Goal: Task Accomplishment & Management: Complete application form

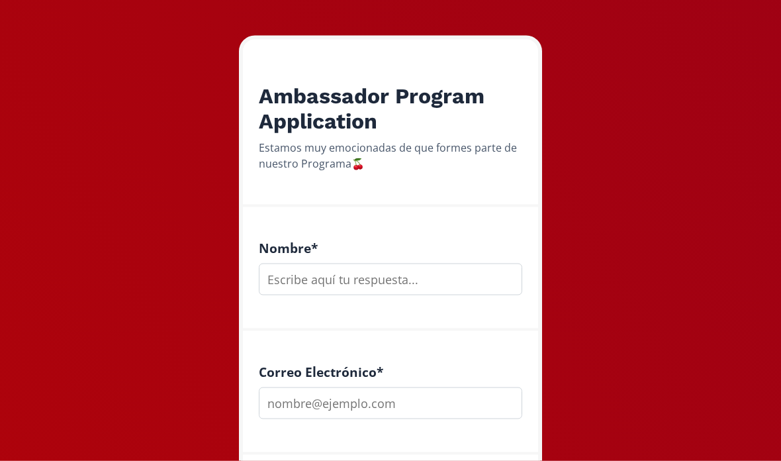
scroll to position [185, 0]
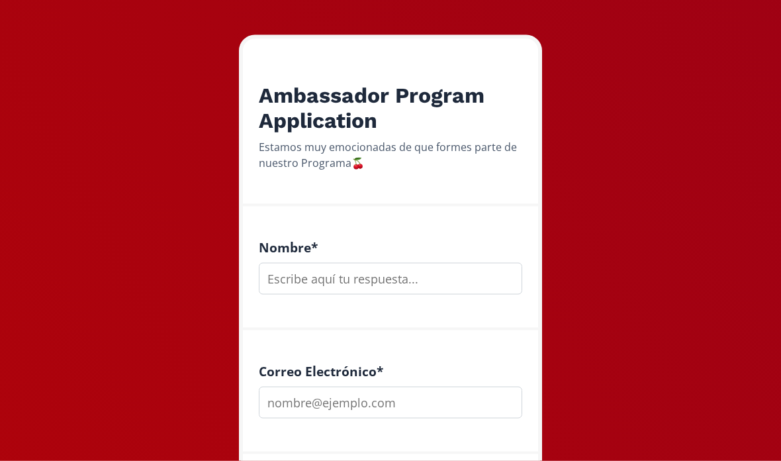
click at [378, 275] on input "text" at bounding box center [390, 279] width 263 height 32
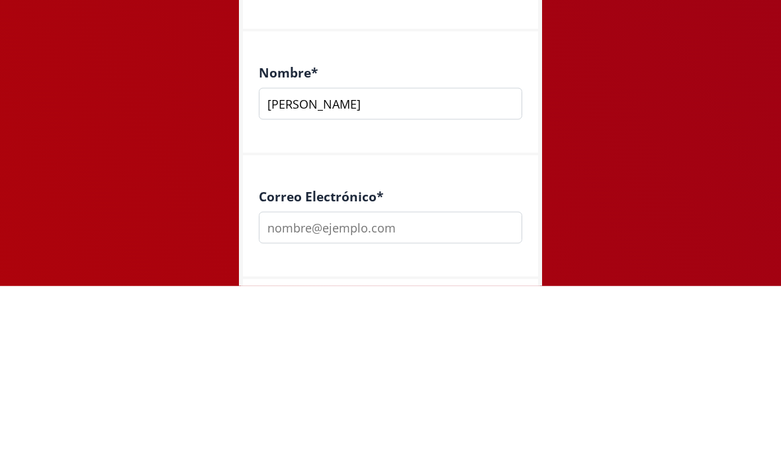
type input "[PERSON_NAME]"
click at [511, 207] on div "Nombre * [PERSON_NAME]" at bounding box center [390, 269] width 295 height 124
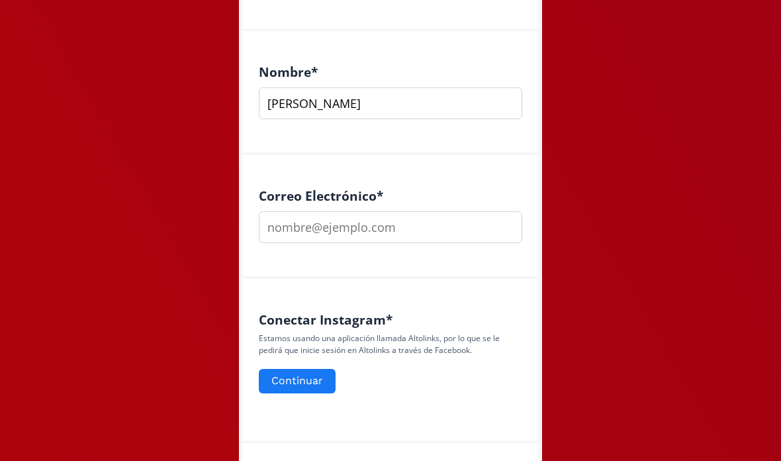
click at [465, 217] on input "email" at bounding box center [390, 227] width 263 height 32
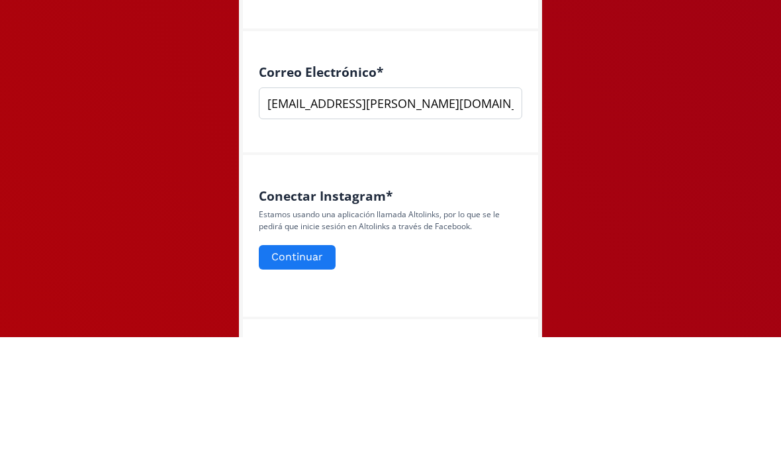
type input "ivanna.s.vega@gmil.com"
click at [478, 279] on div "Conectar Instagram * Estamos usando una aplicación llamada Altolinks, por lo qu…" at bounding box center [390, 361] width 295 height 164
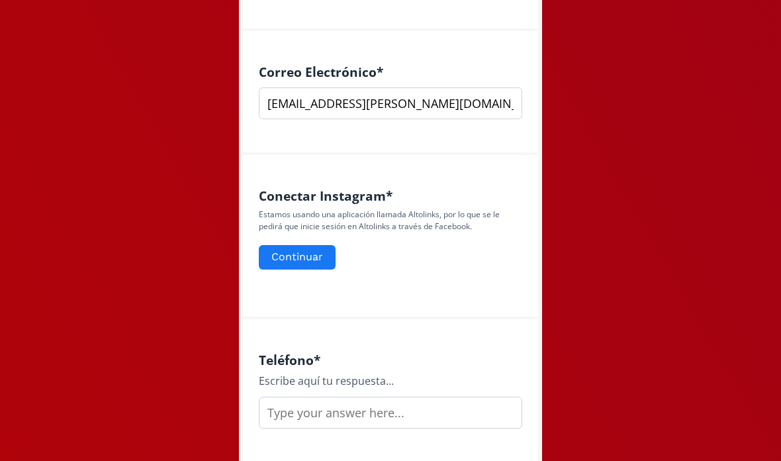
click at [364, 105] on input "ivanna.s.vega@gmil.com" at bounding box center [390, 103] width 263 height 32
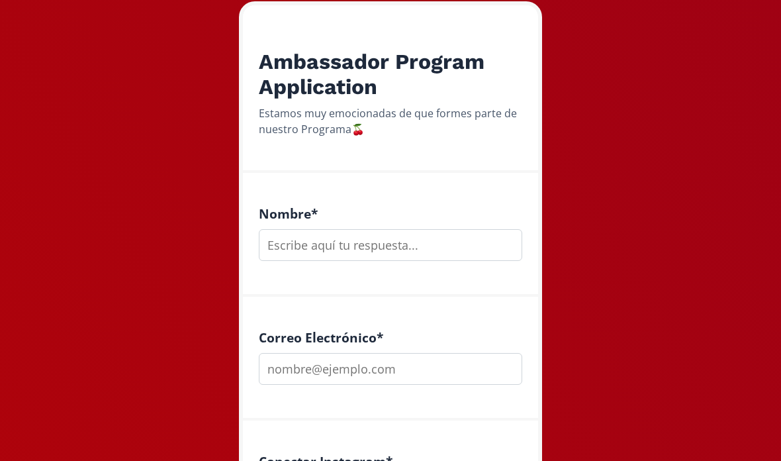
scroll to position [220, 0]
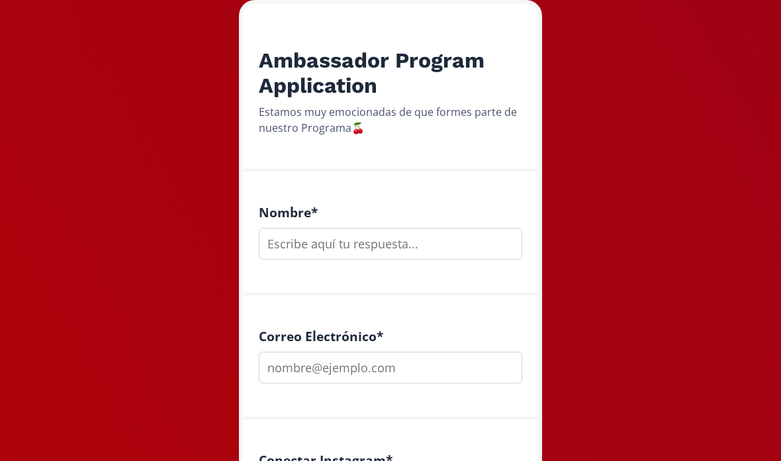
click at [380, 257] on input "text" at bounding box center [390, 244] width 263 height 32
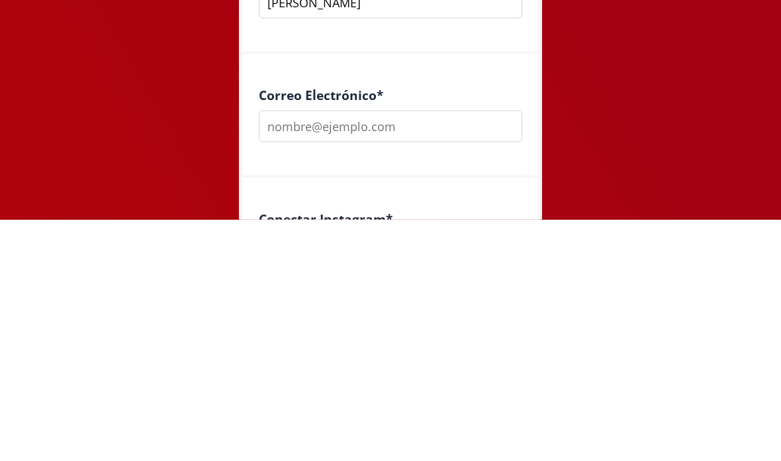
type input "[PERSON_NAME]"
click at [424, 351] on input "email" at bounding box center [390, 367] width 263 height 32
type input "ivanna.s."
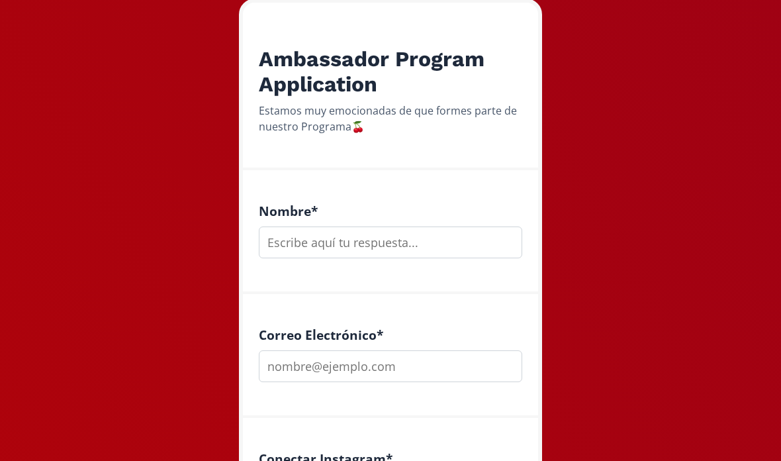
click at [382, 254] on input "text" at bounding box center [390, 242] width 263 height 32
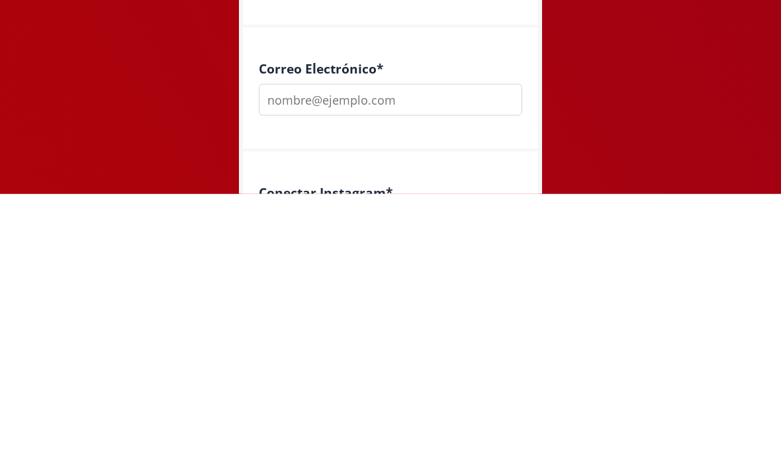
type input "[PERSON_NAME]"
click at [400, 351] on input "email" at bounding box center [390, 367] width 263 height 32
type input "[EMAIL_ADDRESS][PERSON_NAME][DOMAIN_NAME]"
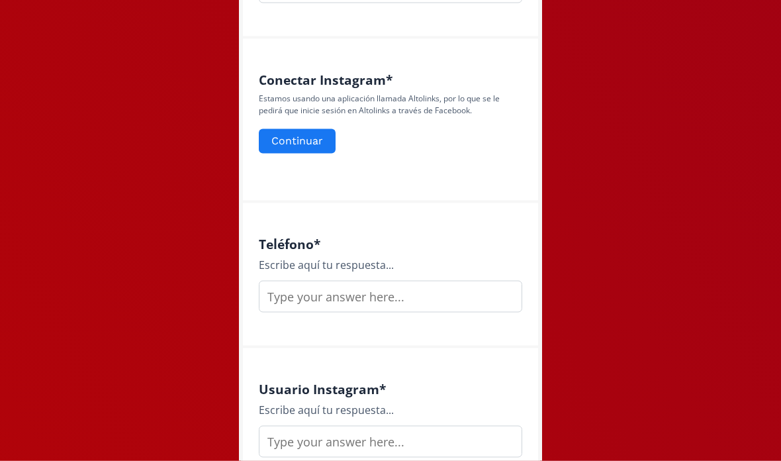
scroll to position [600, 0]
click at [348, 434] on input "text" at bounding box center [390, 441] width 263 height 32
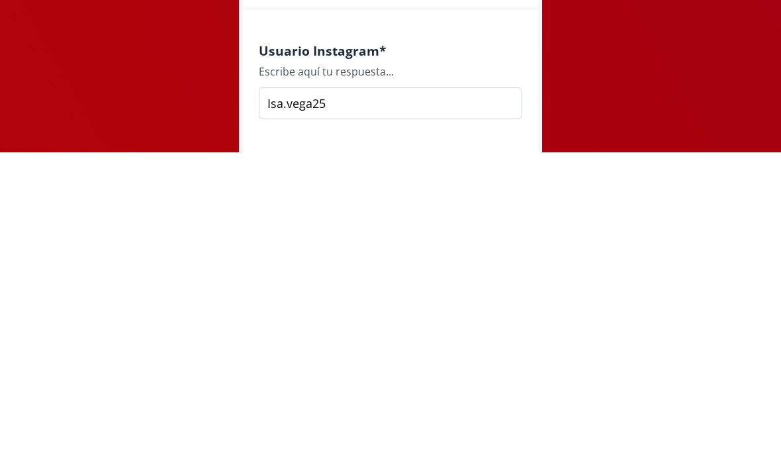
type input "Isa.vega25"
click at [502, 351] on div "Usuario Instagram * Escribe aquí tu respuesta... Isa.vega25" at bounding box center [390, 389] width 263 height 76
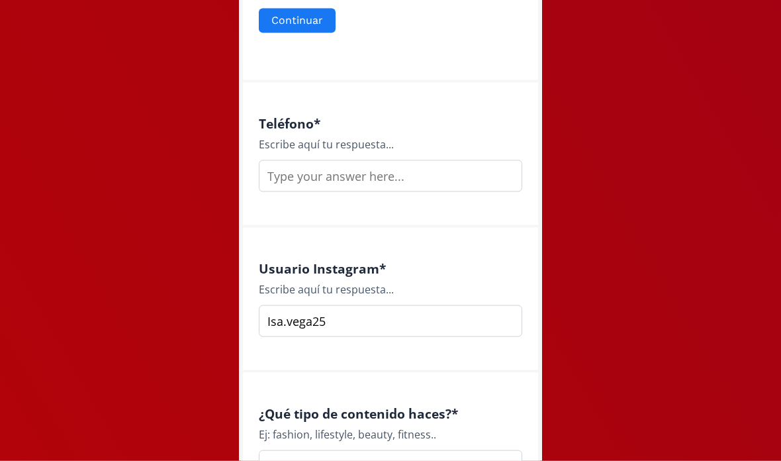
scroll to position [694, 0]
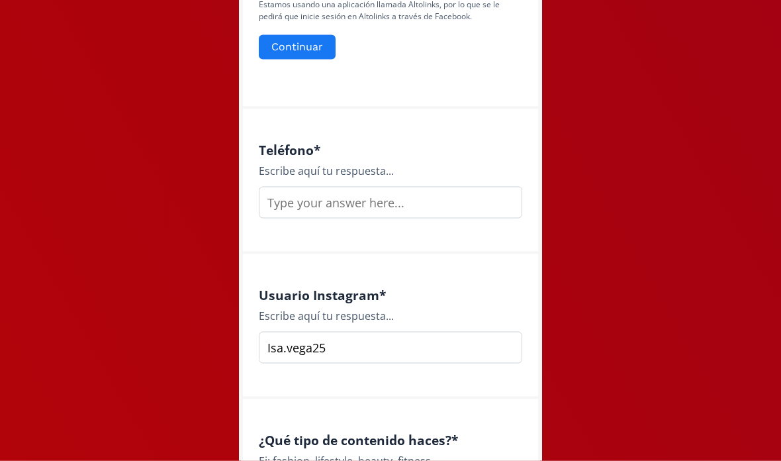
click at [402, 203] on input "text" at bounding box center [390, 203] width 263 height 32
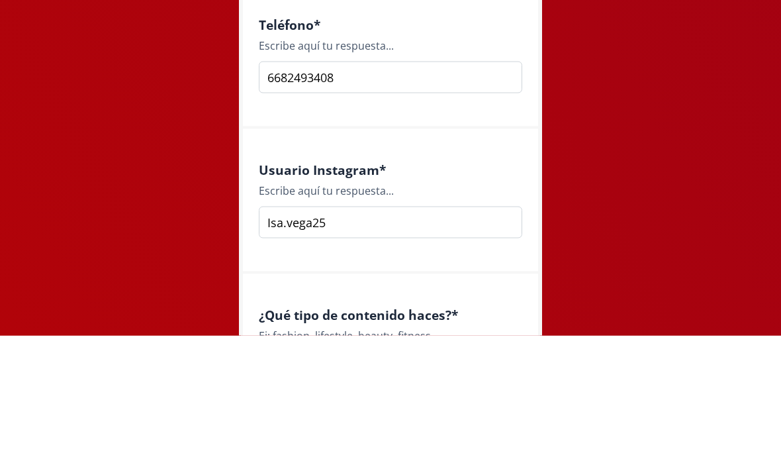
type input "6682493408"
click at [468, 163] on div "Escribe aquí tu respuesta..." at bounding box center [390, 171] width 263 height 16
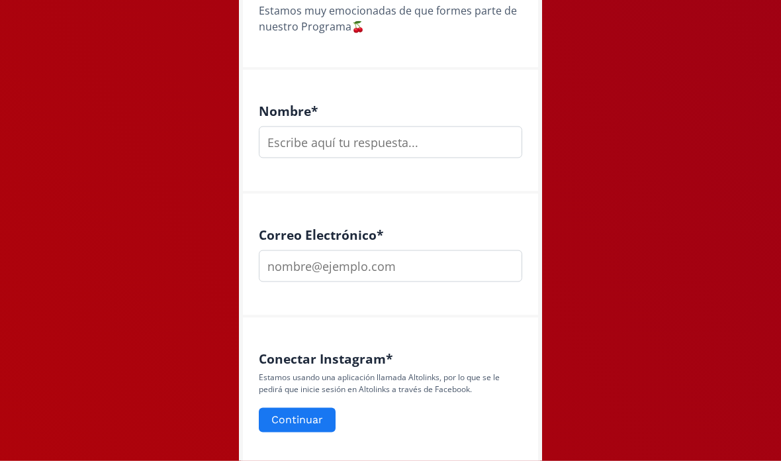
scroll to position [314, 0]
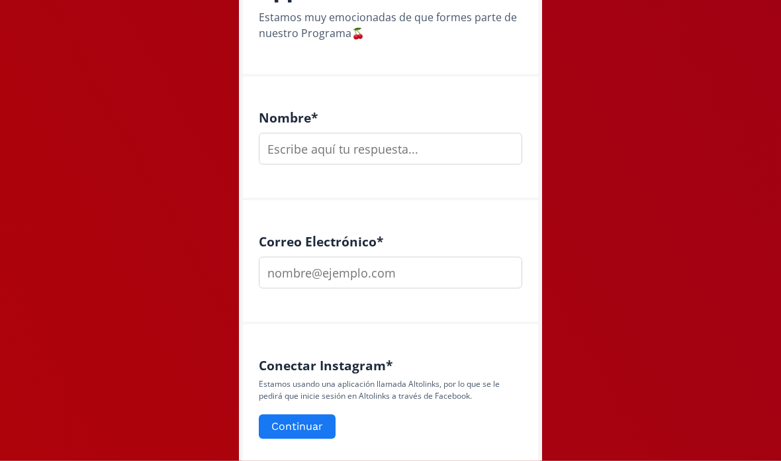
click at [403, 144] on input "text" at bounding box center [390, 149] width 263 height 32
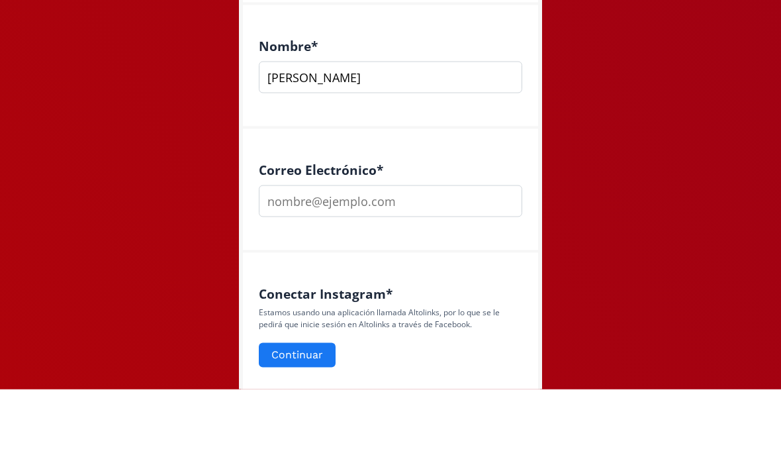
type input "[PERSON_NAME]"
click at [456, 105] on div "Nombre * Ivanna Vega" at bounding box center [390, 139] width 295 height 124
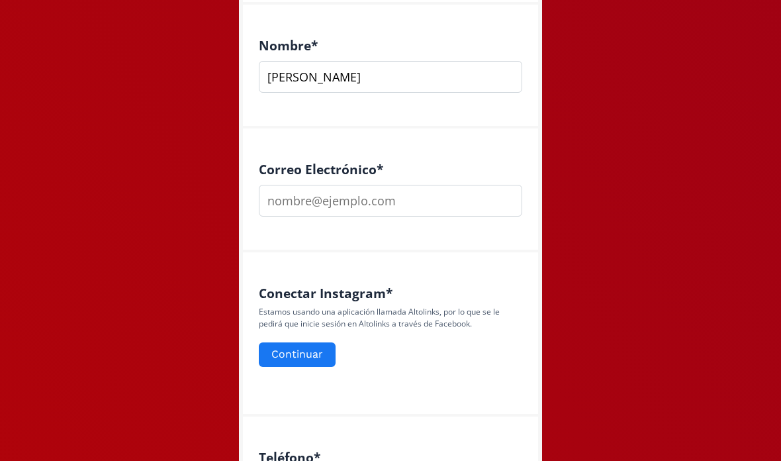
click at [440, 205] on input "email" at bounding box center [390, 201] width 263 height 32
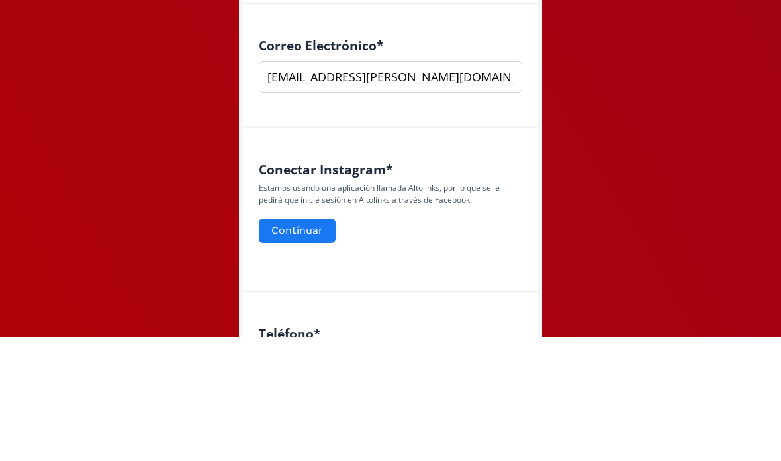
type input "[PERSON_NAME][EMAIL_ADDRESS][PERSON_NAME][DOMAIN_NAME]"
click at [509, 128] on div "Correo Electrónico * ivanna.s.vega@gmail.com" at bounding box center [390, 190] width 295 height 124
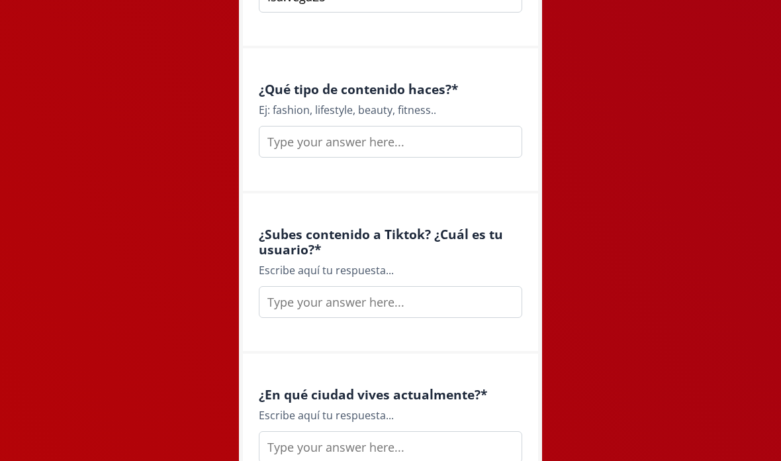
scroll to position [1170, 0]
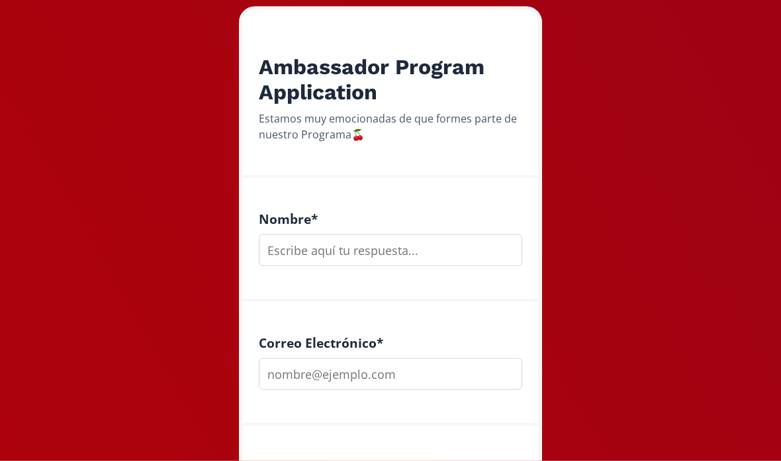
scroll to position [214, 0]
click at [395, 254] on input "text" at bounding box center [390, 250] width 263 height 32
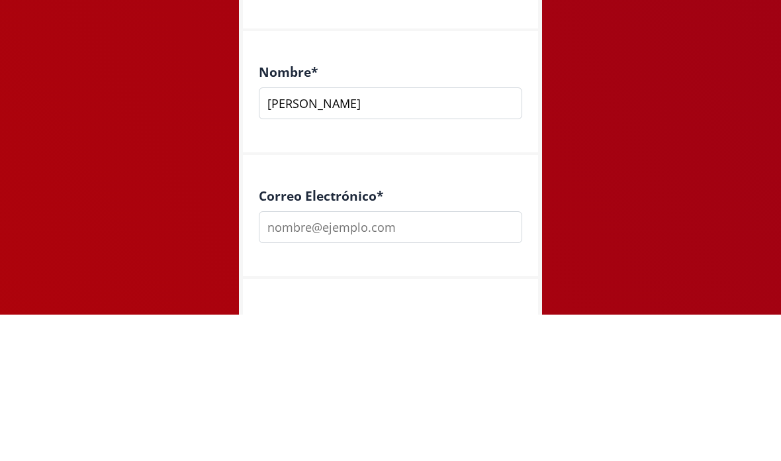
type input "[PERSON_NAME]"
click at [489, 301] on div "Correo Electrónico *" at bounding box center [390, 363] width 295 height 124
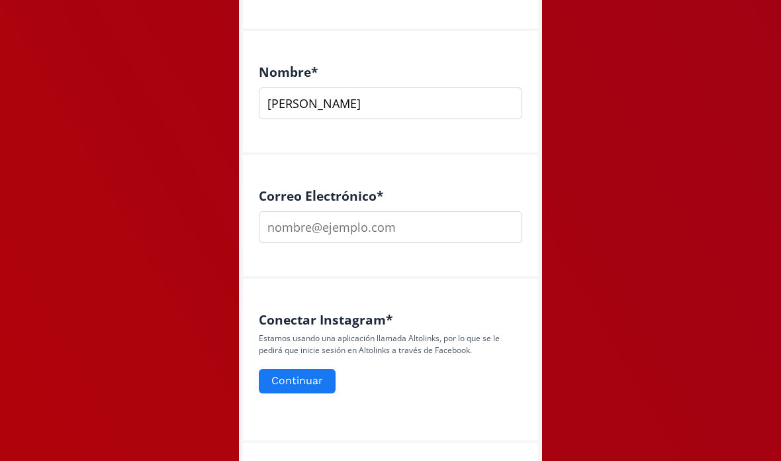
click at [442, 234] on input "email" at bounding box center [390, 227] width 263 height 32
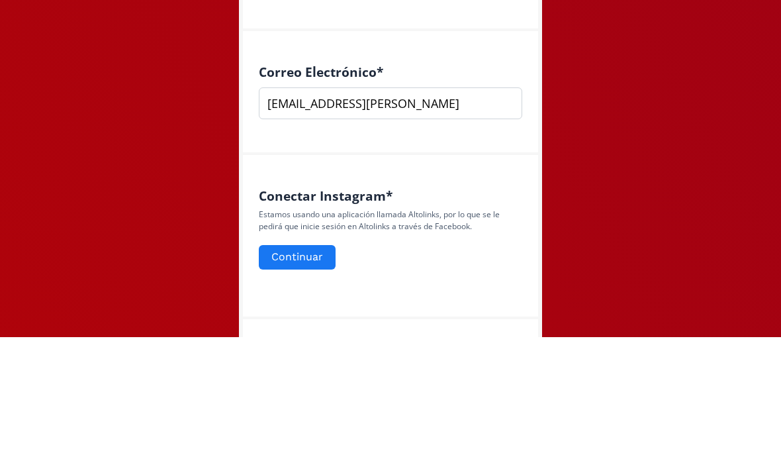
type input "ivanna.s.vega@gmail."
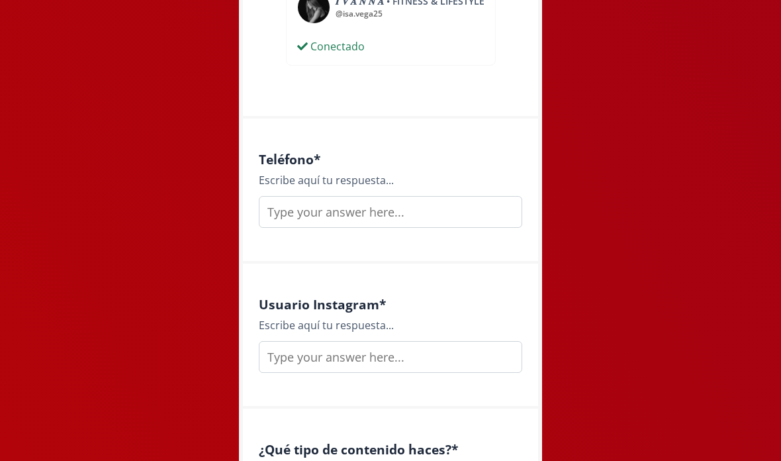
scroll to position [730, 0]
click at [394, 214] on input "text" at bounding box center [390, 211] width 263 height 32
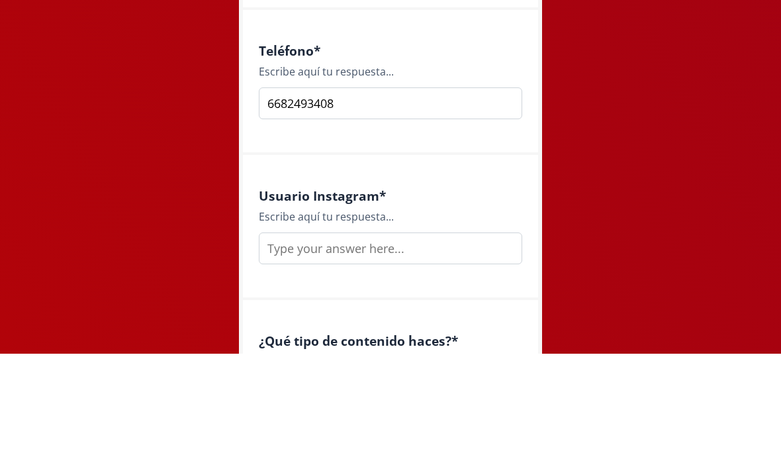
type input "6682493408"
click at [445, 262] on div "Usuario Instagram * Escribe aquí tu respuesta..." at bounding box center [390, 334] width 295 height 145
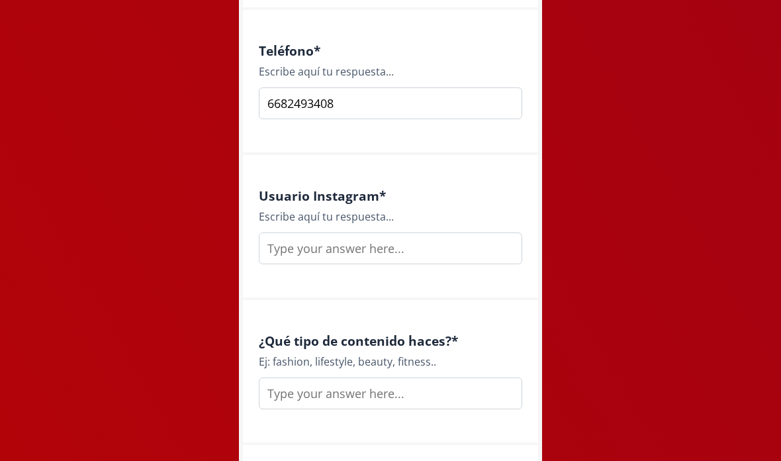
click at [395, 252] on input "text" at bounding box center [390, 248] width 263 height 32
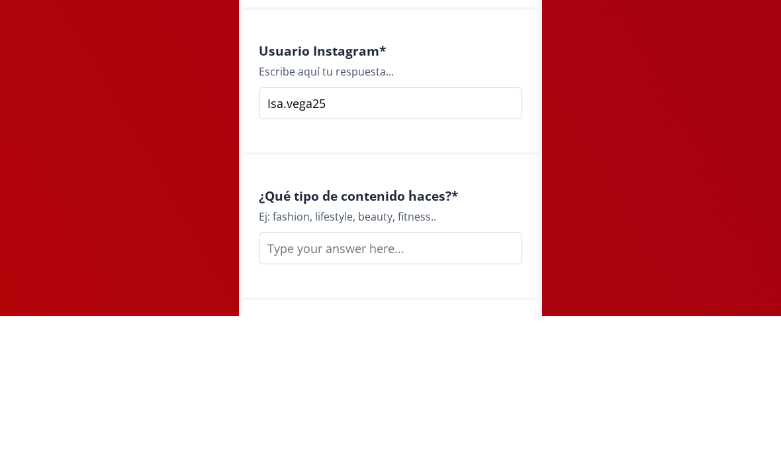
type input "Isa.vega25"
click at [486, 155] on div "Usuario Instagram * Escribe aquí tu respuesta... Isa.vega25" at bounding box center [390, 227] width 295 height 145
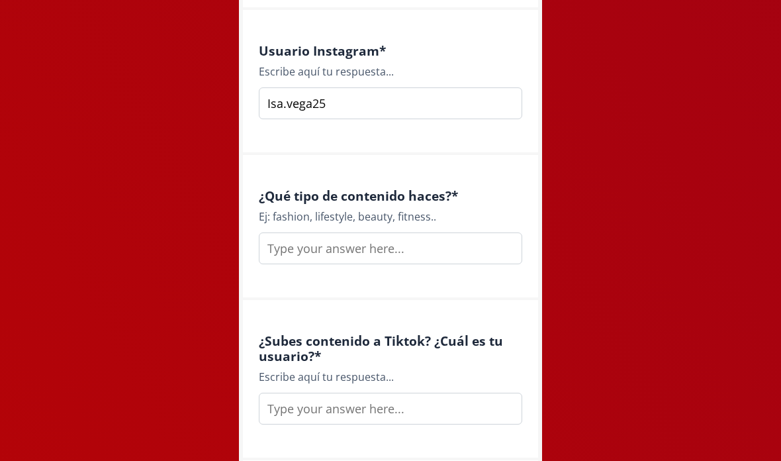
click at [403, 251] on input "text" at bounding box center [390, 248] width 263 height 32
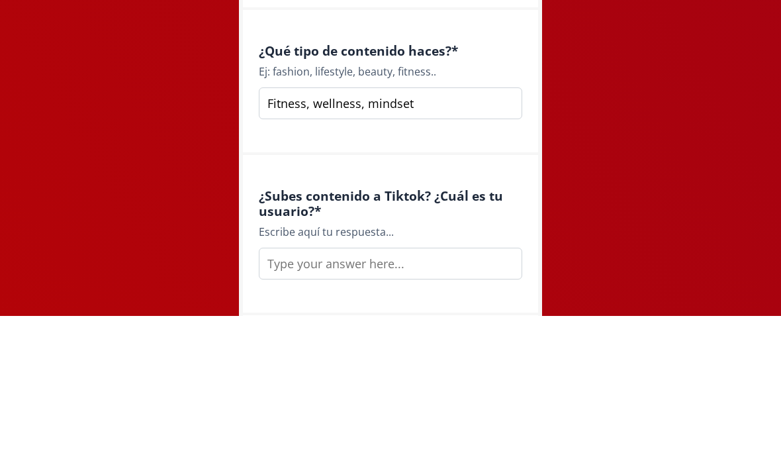
type input "Fitness, wellness, mindset"
click at [490, 155] on div "¿Qué tipo de contenido haces? * Ej: fashion, lifestyle, beauty, fitness.. Fitne…" at bounding box center [390, 227] width 295 height 145
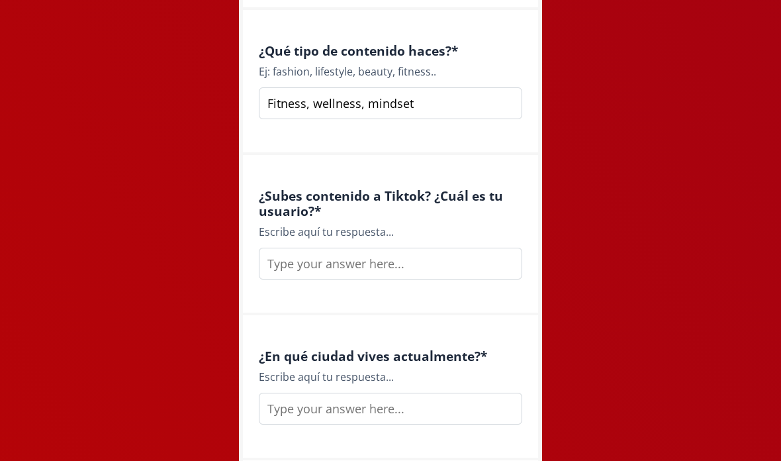
click at [381, 268] on input "text" at bounding box center [390, 264] width 263 height 32
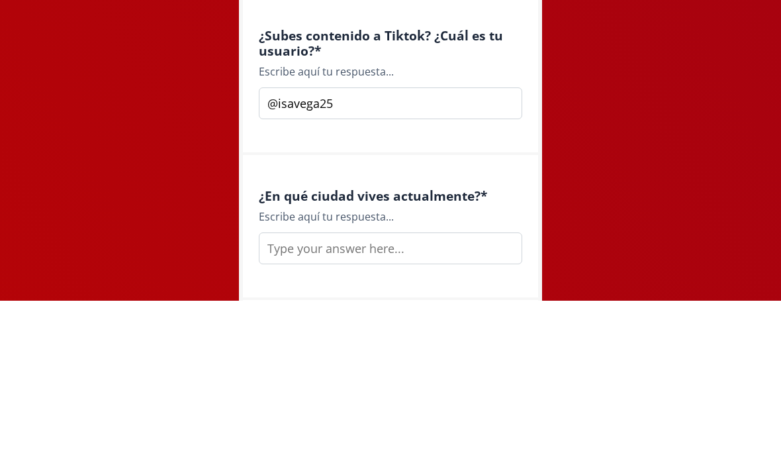
type input "@isavega25"
click at [495, 155] on div "¿Subes contenido a Tiktok? ¿Cuál es tu usuario? * Escribe aquí tu respuesta... …" at bounding box center [390, 235] width 295 height 160
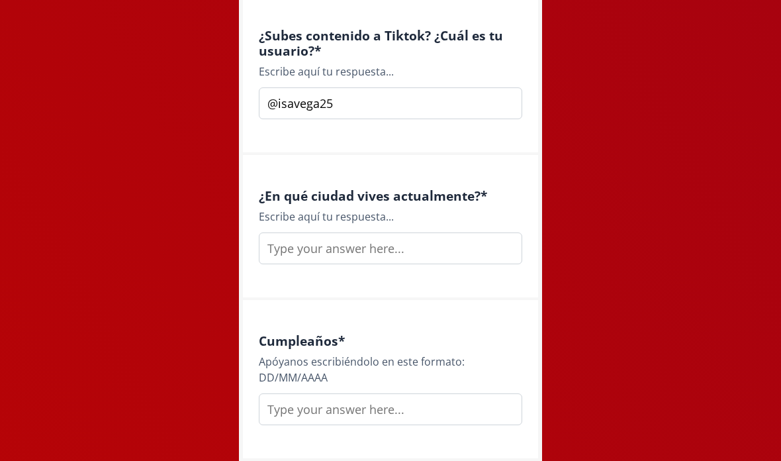
click at [436, 254] on input "text" at bounding box center [390, 248] width 263 height 32
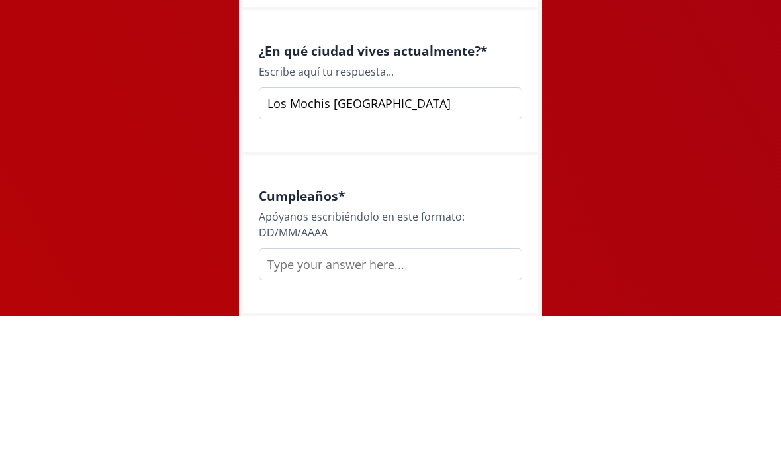
type input "Los Mochis [GEOGRAPHIC_DATA]"
click at [477, 300] on div "Cumpleaños * [PERSON_NAME] escribiéndolo en este formato: DD/MM/AAAA" at bounding box center [390, 380] width 295 height 161
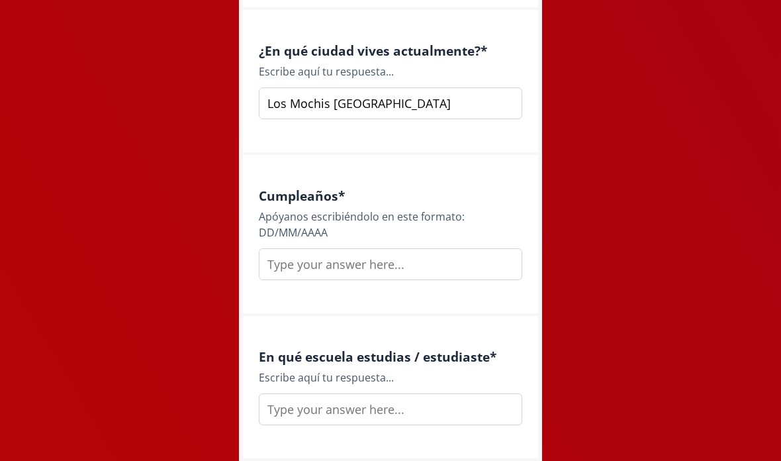
click at [420, 265] on input "text" at bounding box center [390, 264] width 263 height 32
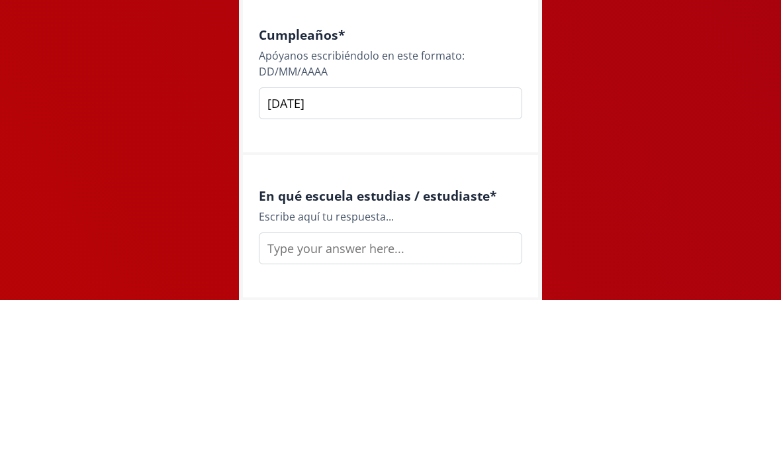
type input "[DATE]"
click at [478, 316] on div "En qué escuela estudias / estudiaste * Escribe aquí tu respuesta..." at bounding box center [390, 388] width 295 height 145
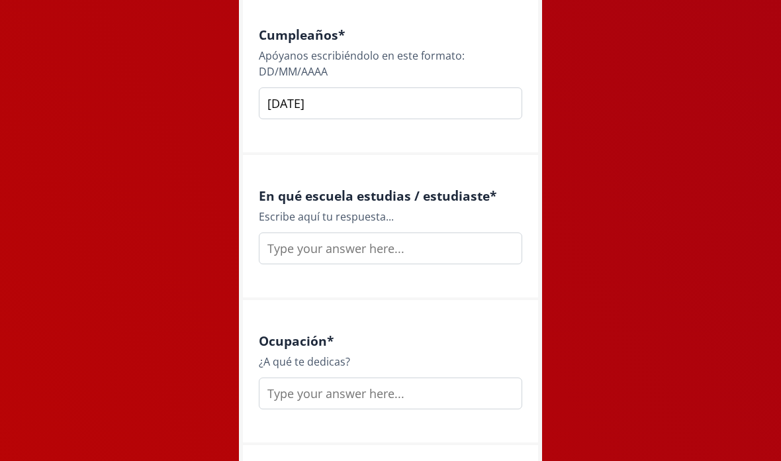
click at [455, 258] on input "text" at bounding box center [390, 248] width 263 height 32
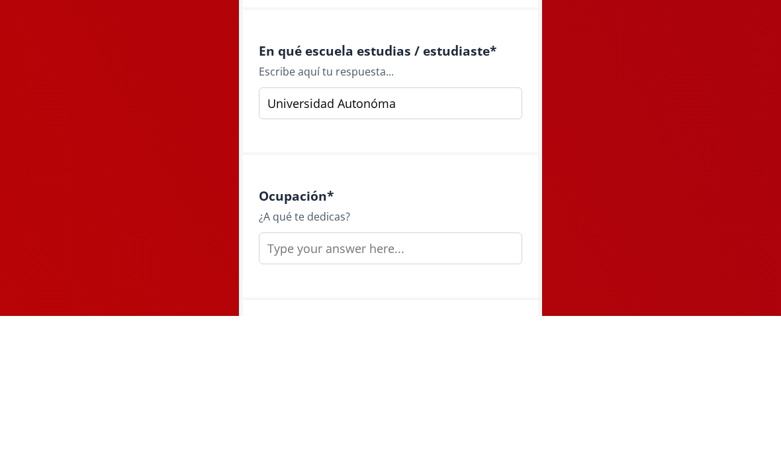
click at [386, 232] on input "Universidad Autonóma" at bounding box center [390, 248] width 263 height 32
click at [380, 232] on input "Universidad Autonóma" at bounding box center [390, 248] width 263 height 32
type input "[GEOGRAPHIC_DATA]"
click at [496, 300] on div "Ocupación * ¿A qué te dedicas?" at bounding box center [390, 372] width 295 height 145
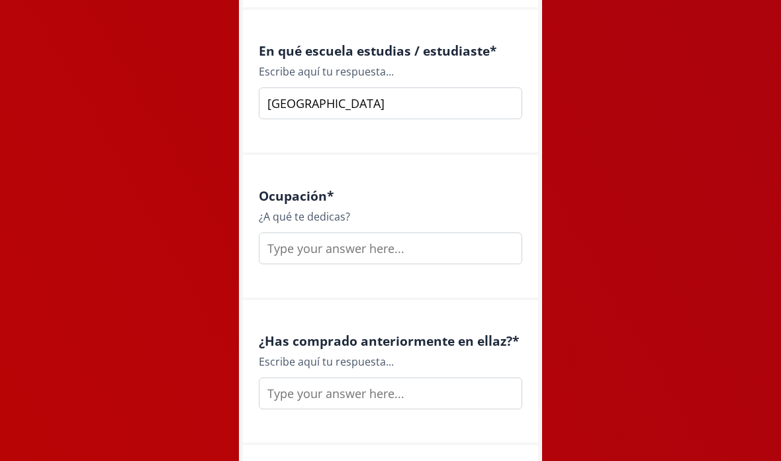
click at [428, 254] on input "text" at bounding box center [390, 248] width 263 height 32
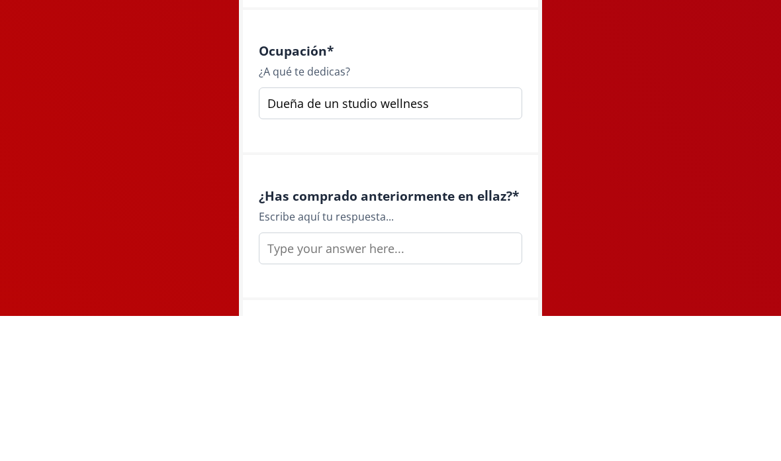
type input "Dueña de un studio wellness"
click at [498, 155] on div "Ocupación * ¿A qué te dedicas? Dueña de un studio wellness" at bounding box center [390, 227] width 295 height 145
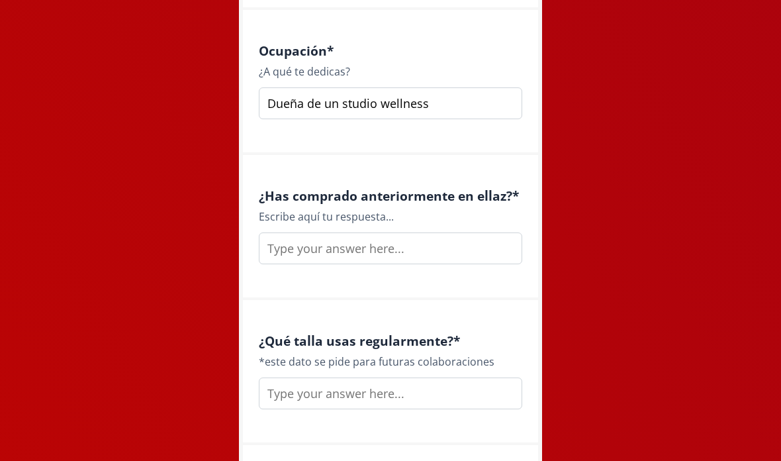
click at [444, 249] on input "text" at bounding box center [390, 248] width 263 height 32
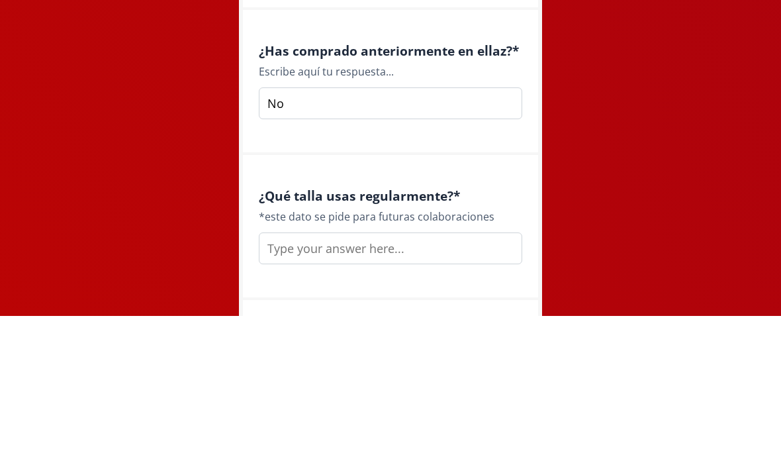
type input "No"
click at [461, 155] on div "¿Has comprado anteriormente en ellaz? * Escribe aquí tu respuesta... No" at bounding box center [390, 227] width 295 height 145
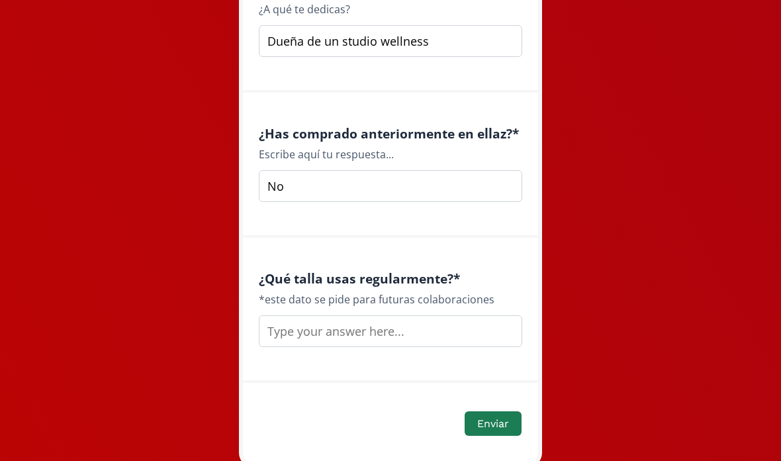
click at [376, 336] on input "text" at bounding box center [390, 331] width 263 height 32
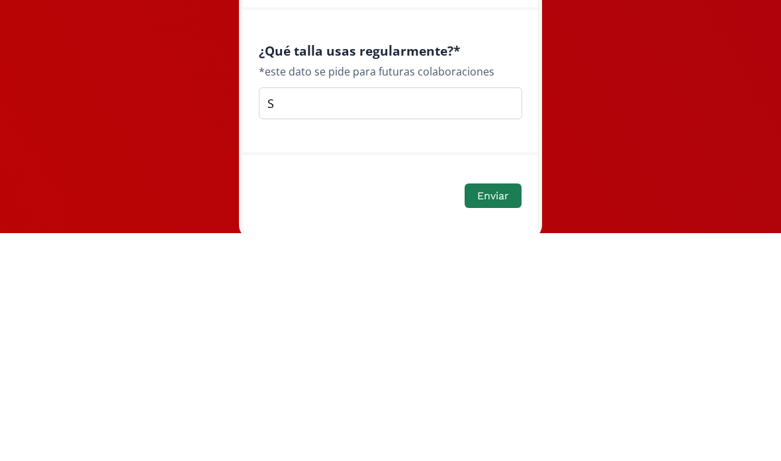
type input "S"
click at [408, 238] on div "¿Qué talla usas regularmente? * *este dato se pide para futuras colaboraciones S" at bounding box center [390, 310] width 295 height 145
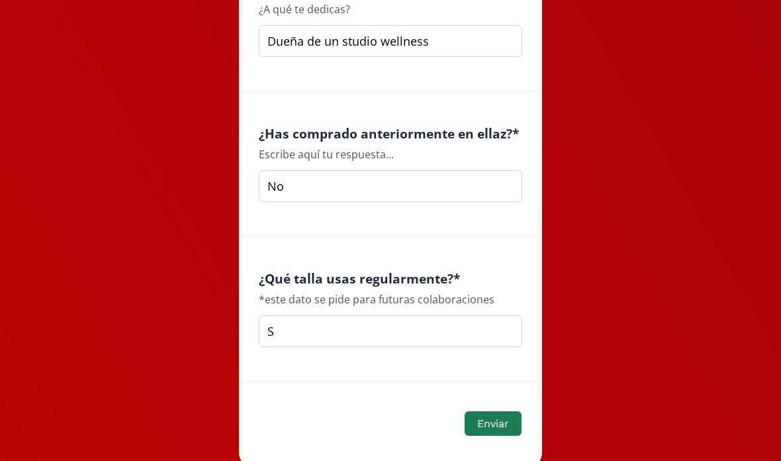
click at [489, 430] on button "Enviar" at bounding box center [493, 423] width 57 height 24
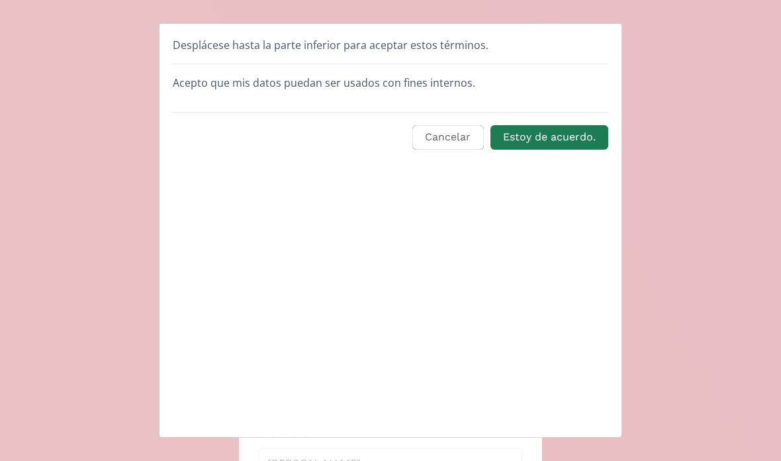
click at [536, 130] on button "Estoy de acuerdo." at bounding box center [549, 137] width 118 height 24
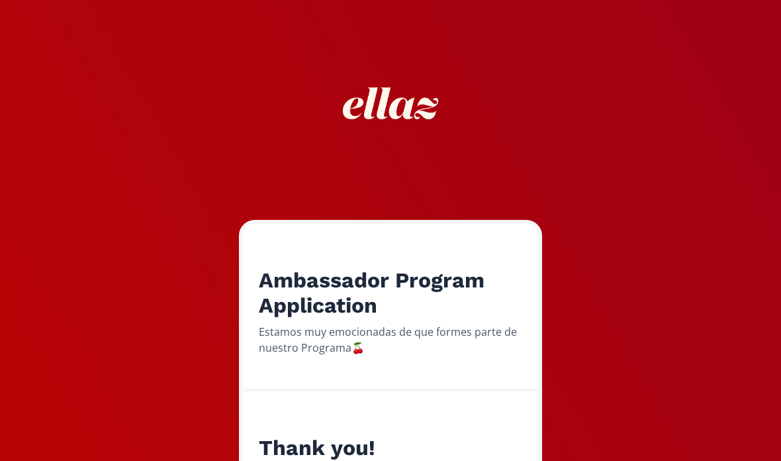
scroll to position [103, 0]
